Goal: Task Accomplishment & Management: Manage account settings

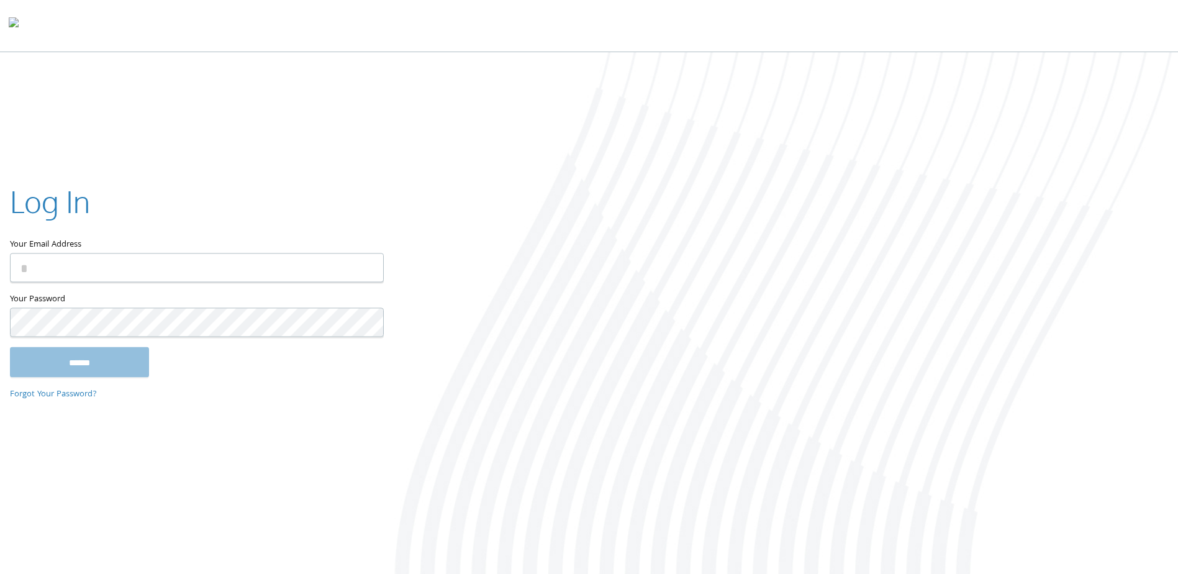
type input "**********"
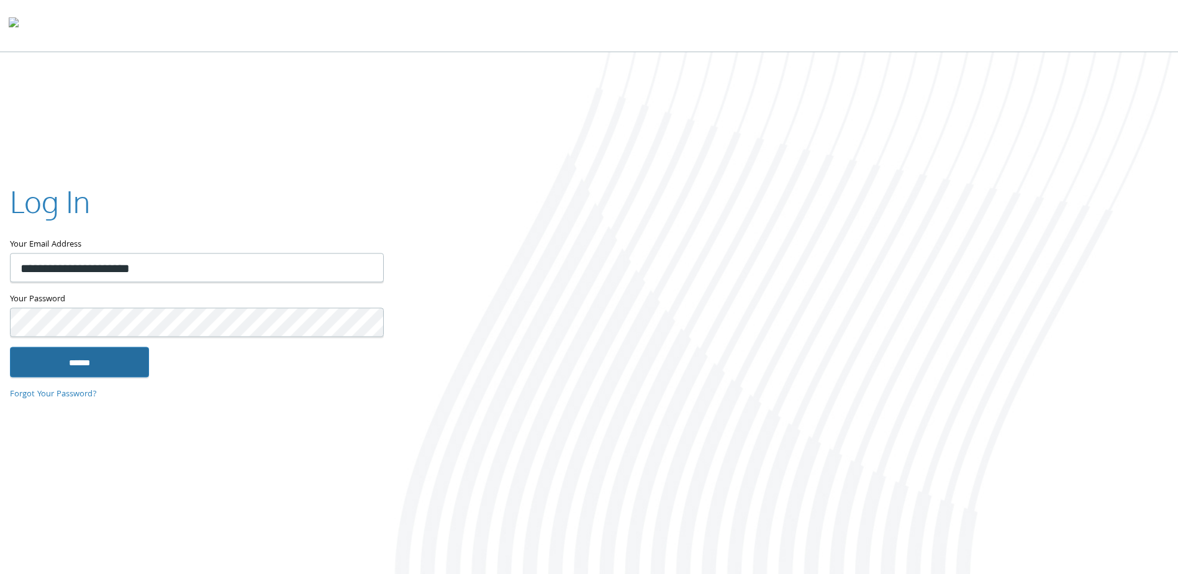
click at [46, 356] on input "******" at bounding box center [79, 362] width 139 height 30
